Goal: Transaction & Acquisition: Purchase product/service

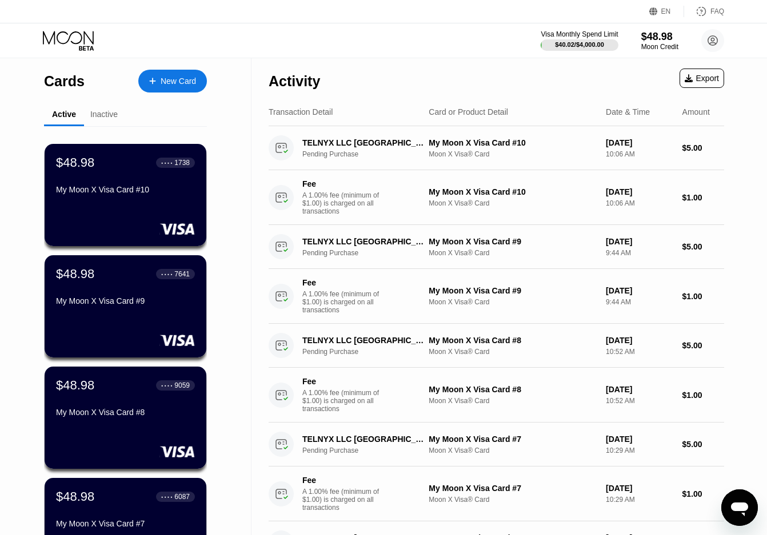
click at [103, 121] on div "Inactive" at bounding box center [104, 115] width 40 height 22
click at [103, 118] on div "Inactive" at bounding box center [103, 114] width 27 height 9
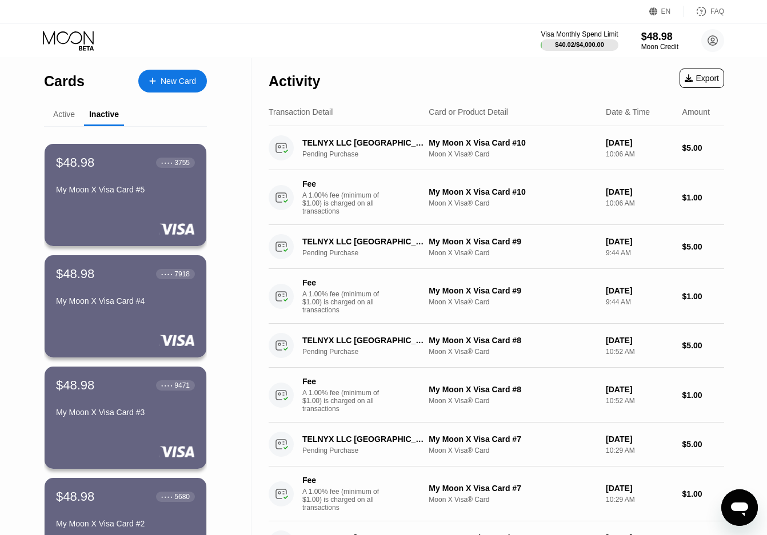
click at [67, 113] on div "Active" at bounding box center [64, 114] width 22 height 9
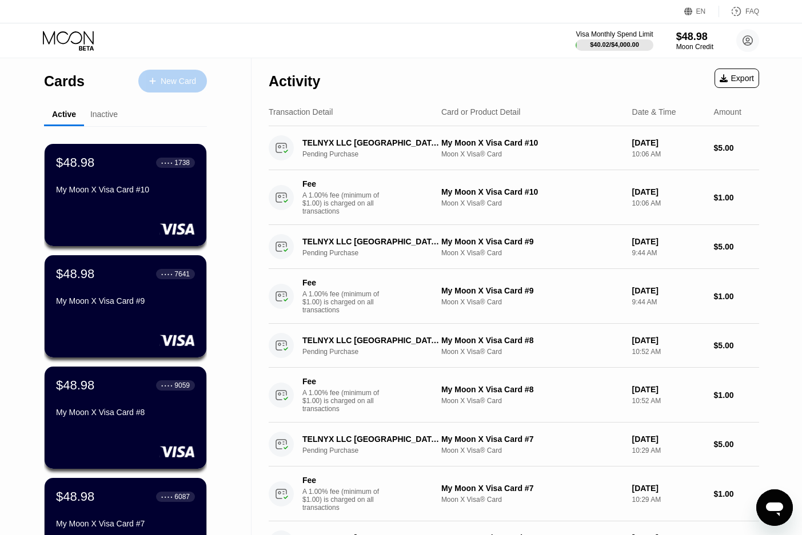
click at [185, 81] on div "New Card" at bounding box center [178, 82] width 35 height 10
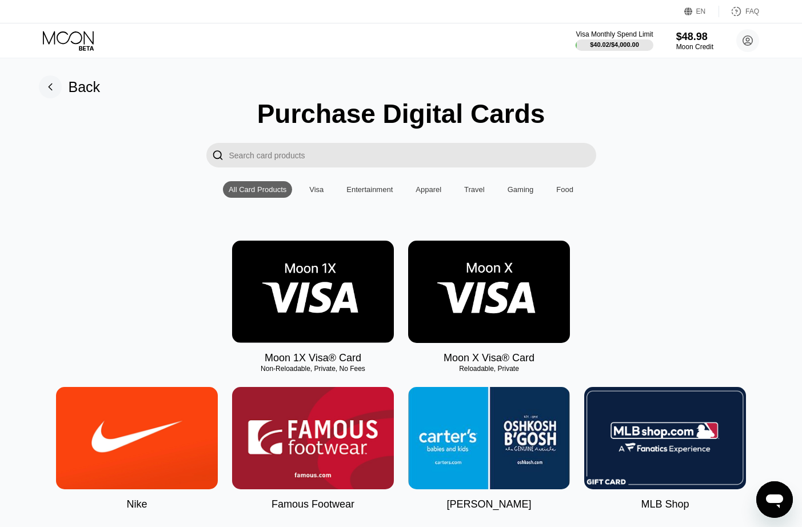
click at [469, 292] on img at bounding box center [489, 292] width 162 height 102
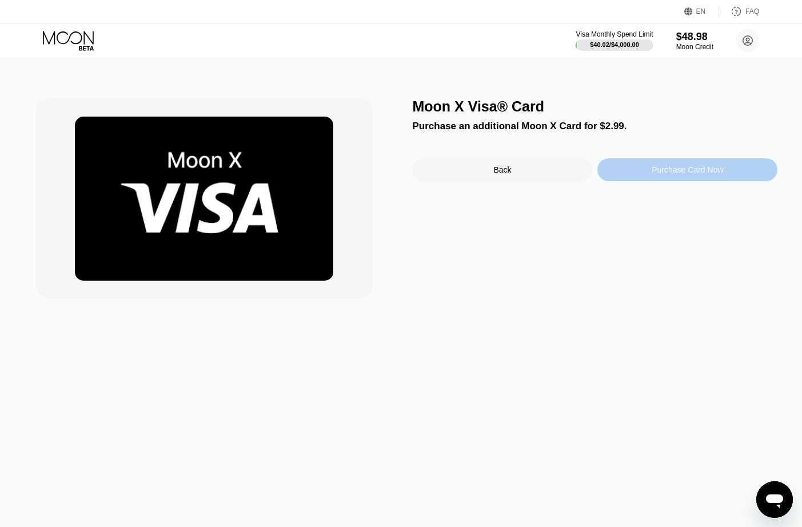
click at [706, 171] on div "Purchase Card Now" at bounding box center [686, 169] width 71 height 9
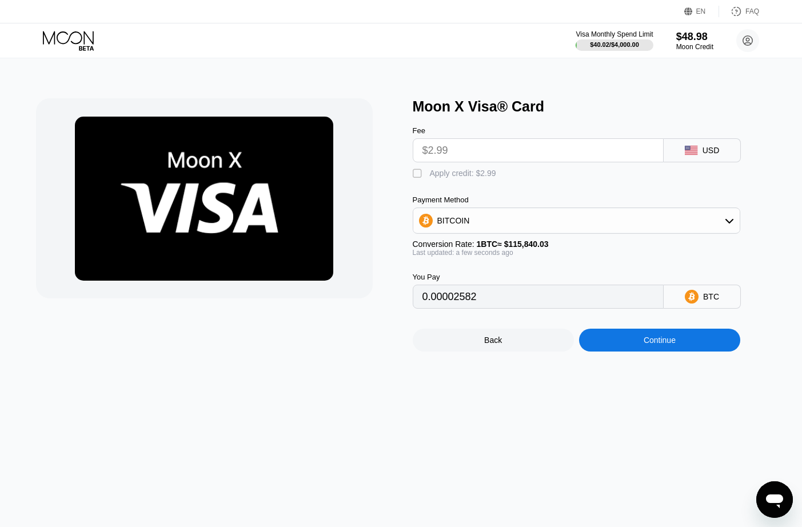
click at [411, 180] on div "Moon X Visa® Card Fee $2.99 USD  Apply credit: $2.99 Payment Method BITCOIN Co…" at bounding box center [401, 224] width 730 height 253
click at [420, 170] on div " Apply credit: $2.99" at bounding box center [595, 170] width 365 height 17
click at [420, 176] on div "" at bounding box center [418, 173] width 11 height 11
type input "0"
click at [662, 345] on div "Continue" at bounding box center [659, 339] width 32 height 9
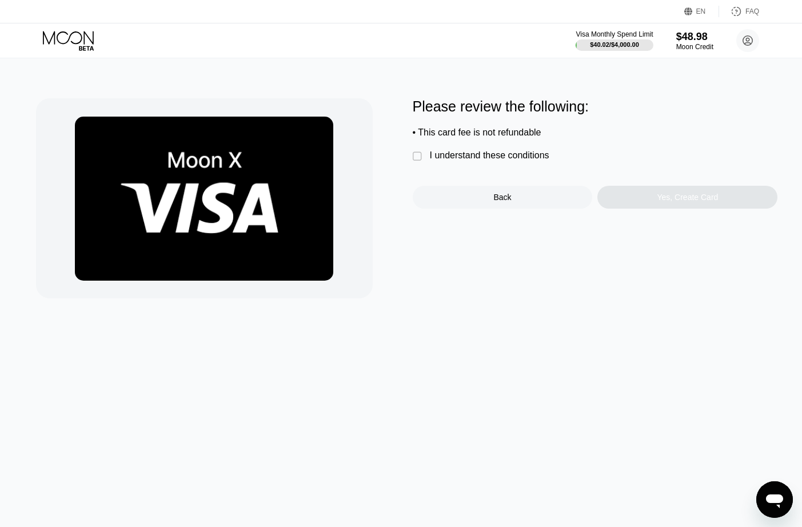
click at [411, 163] on div "Please review the following: • This card fee is not refundable  I understand t…" at bounding box center [401, 198] width 730 height 200
click at [416, 162] on div "" at bounding box center [418, 156] width 11 height 11
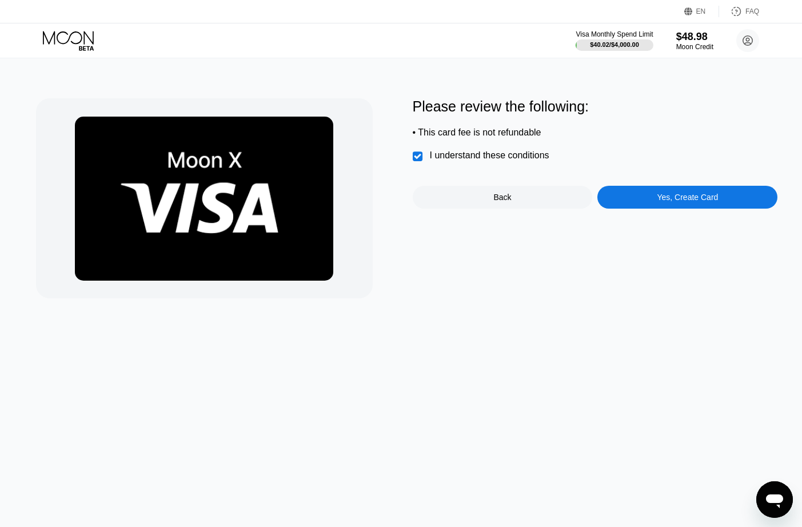
click at [659, 202] on div "Yes, Create Card" at bounding box center [686, 197] width 61 height 9
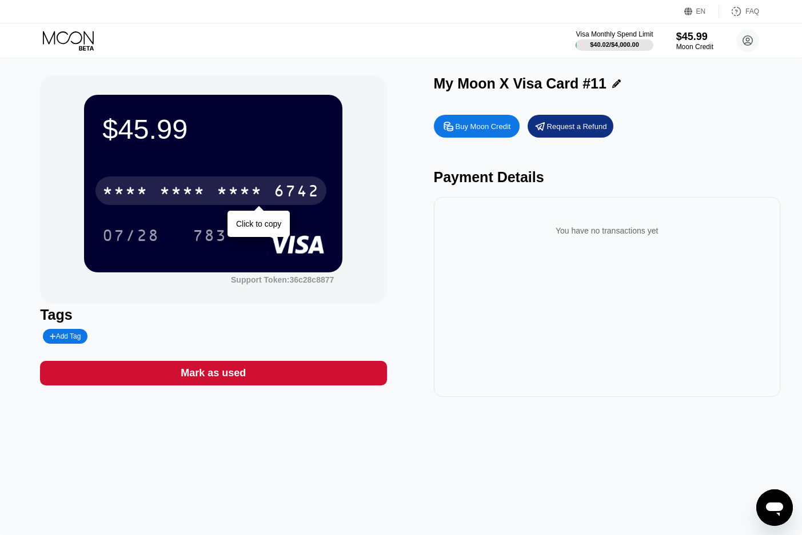
drag, startPoint x: 213, startPoint y: 194, endPoint x: 505, endPoint y: 128, distance: 299.4
click at [213, 195] on div "* * * * * * * * * * * * 6742" at bounding box center [210, 191] width 231 height 29
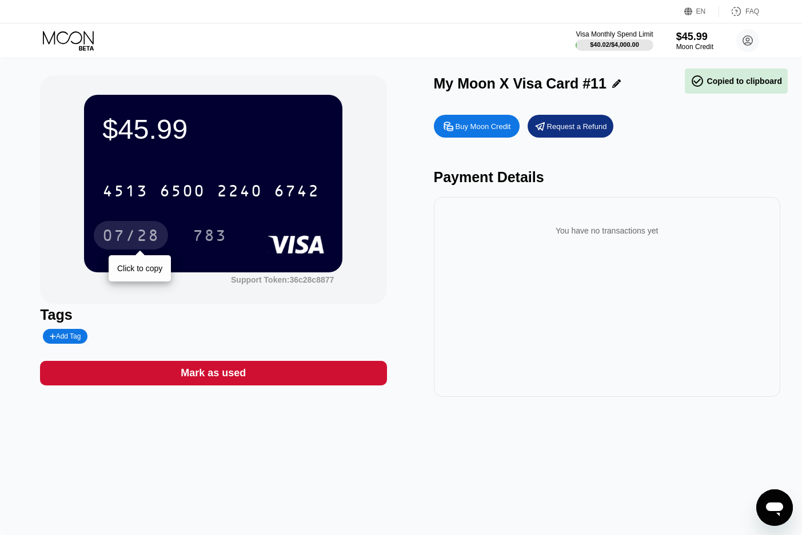
drag, startPoint x: 146, startPoint y: 239, endPoint x: 476, endPoint y: 140, distance: 344.2
click at [146, 239] on div "07/28" at bounding box center [130, 237] width 57 height 18
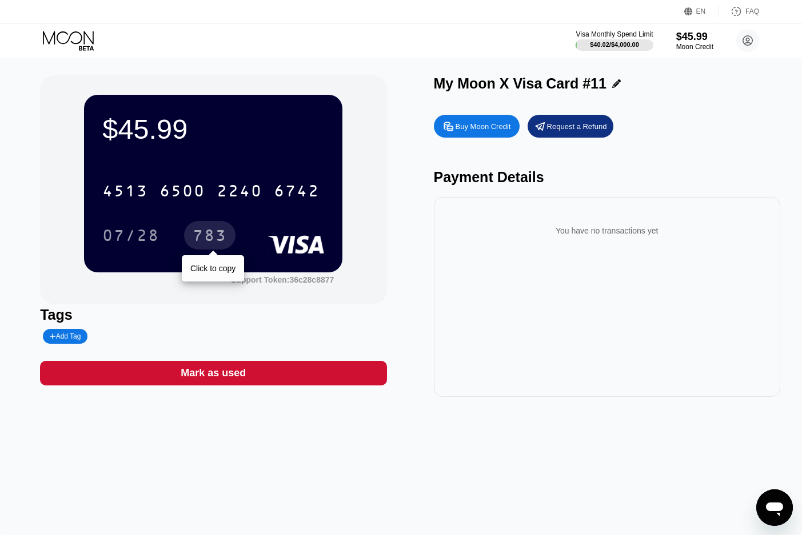
drag, startPoint x: 208, startPoint y: 229, endPoint x: 524, endPoint y: 142, distance: 327.7
click at [208, 229] on div "783" at bounding box center [209, 235] width 51 height 29
click at [68, 40] on icon at bounding box center [68, 37] width 51 height 13
